Goal: Information Seeking & Learning: Learn about a topic

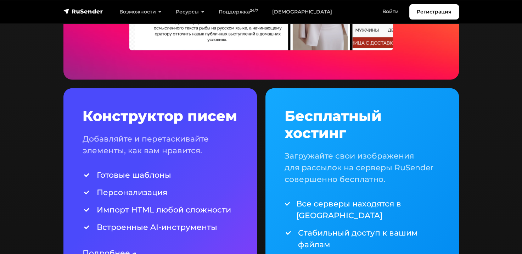
scroll to position [1596, 0]
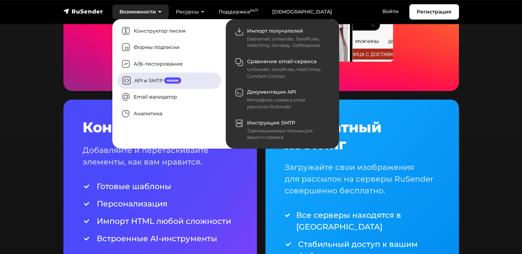
click at [146, 80] on link "API и SMTP новое" at bounding box center [169, 80] width 104 height 16
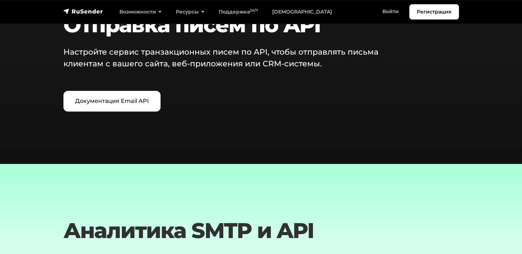
scroll to position [851, 0]
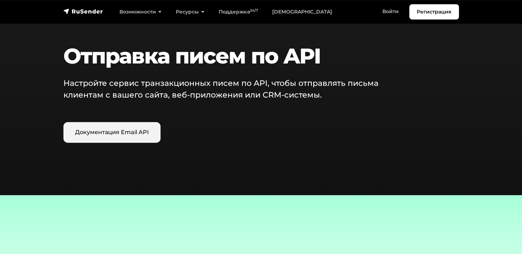
click at [124, 133] on link "Документация Email API" at bounding box center [111, 132] width 97 height 21
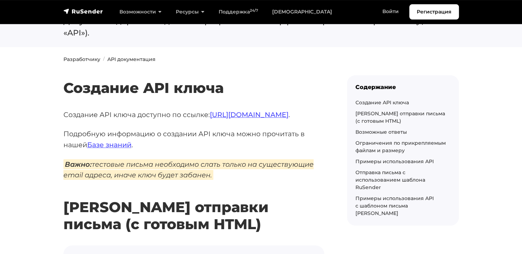
scroll to position [71, 0]
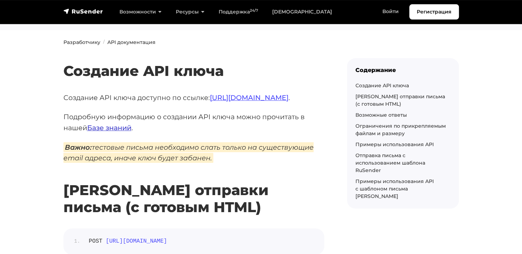
click at [115, 128] on link "Базе знаний" at bounding box center [109, 127] width 44 height 9
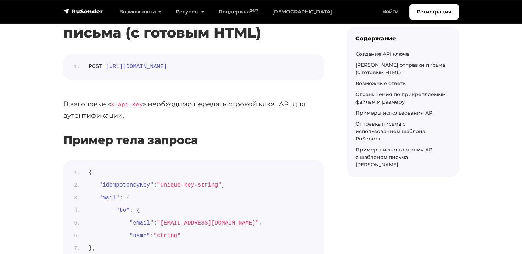
scroll to position [106, 0]
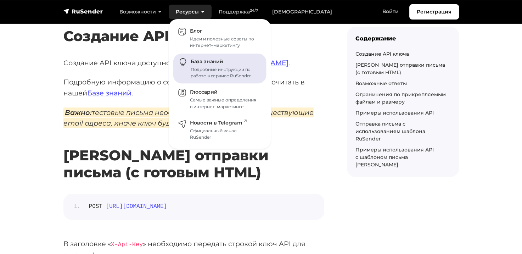
click at [212, 63] on span "База знаний" at bounding box center [207, 62] width 33 height 6
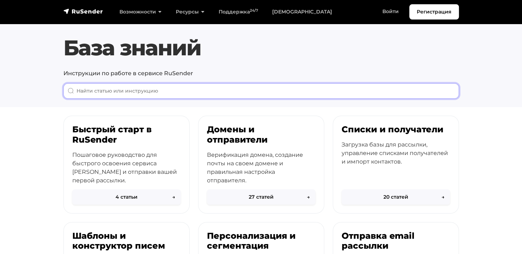
click at [184, 89] on input "When autocomplete results are available use up and down arrows to review and en…" at bounding box center [261, 90] width 396 height 15
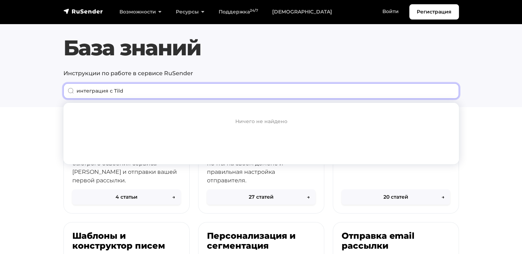
type input "интеграция с Tilda"
click at [450, 92] on input "интеграция с Tilda" at bounding box center [261, 90] width 396 height 15
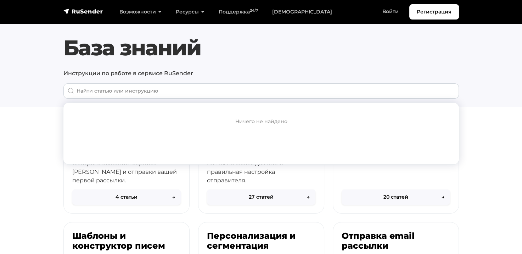
click at [475, 99] on section "База знаний Инструкции по работе в сервисе RuSender Все Email рассылки" at bounding box center [261, 53] width 522 height 107
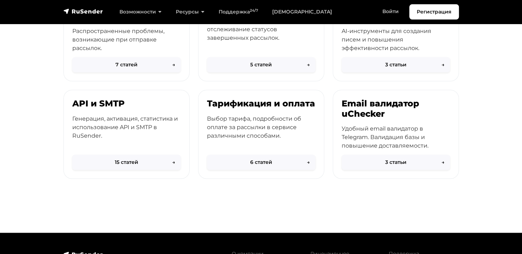
scroll to position [355, 0]
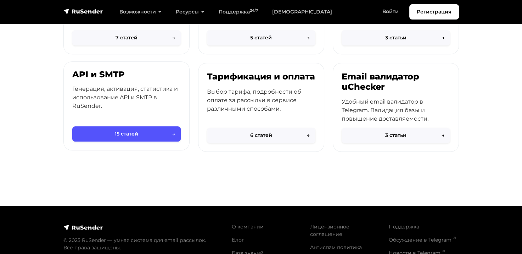
click at [174, 135] on button "15 статей →" at bounding box center [126, 133] width 109 height 15
